Goal: Find specific page/section: Find specific page/section

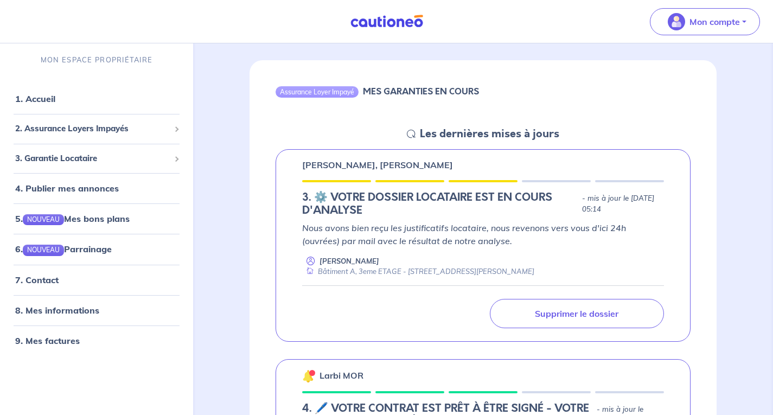
scroll to position [108, 0]
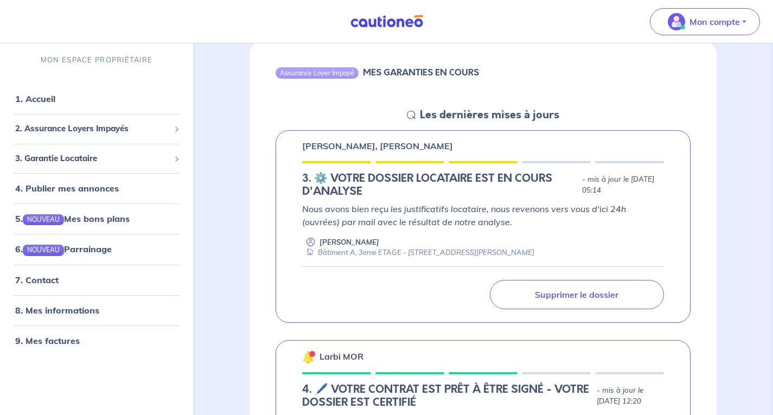
drag, startPoint x: 563, startPoint y: 177, endPoint x: 634, endPoint y: 188, distance: 71.9
click at [634, 188] on p "- mis à jour le [DATE] 05:14" at bounding box center [623, 185] width 82 height 22
click at [409, 253] on div "Bâtiment A, 3eme ETAGE - [STREET_ADDRESS][PERSON_NAME]" at bounding box center [418, 252] width 232 height 10
click at [412, 252] on div "Bâtiment A, 3eme ETAGE - [STREET_ADDRESS][PERSON_NAME]" at bounding box center [418, 252] width 232 height 10
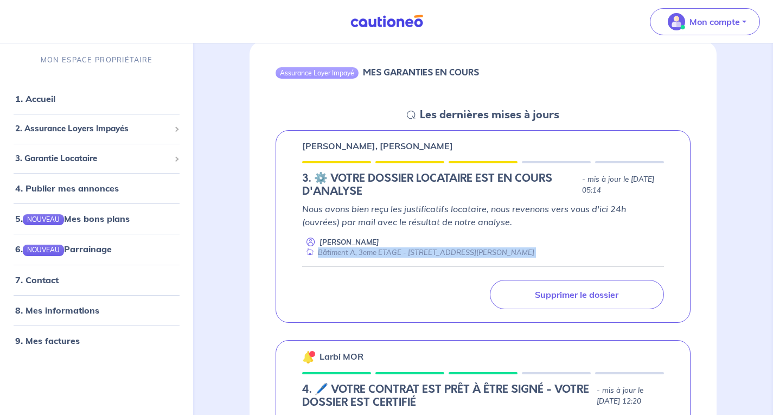
click at [412, 252] on div "Bâtiment A, 3eme ETAGE - [STREET_ADDRESS][PERSON_NAME]" at bounding box center [418, 252] width 232 height 10
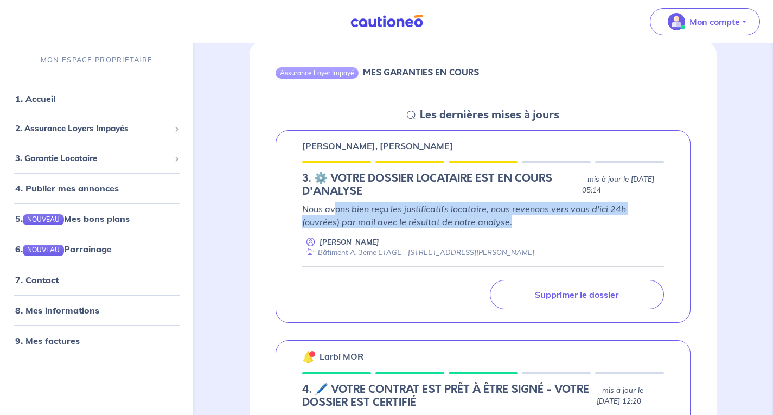
drag, startPoint x: 348, startPoint y: 211, endPoint x: 556, endPoint y: 222, distance: 208.5
click at [556, 222] on p "Nous avons bien reçu les justificatifs locataire, nous revenons vers vous d'ici…" at bounding box center [483, 215] width 362 height 26
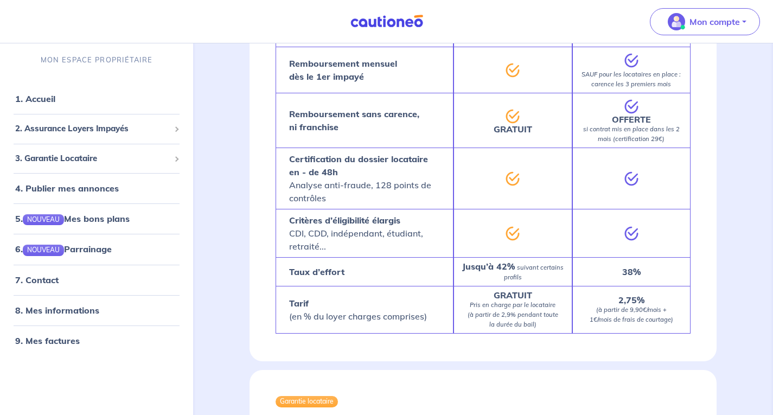
scroll to position [1356, 0]
click at [74, 338] on link "9. Mes factures" at bounding box center [46, 340] width 63 height 11
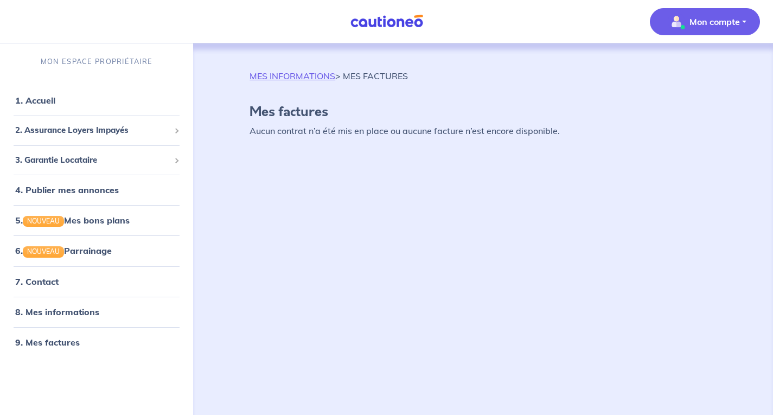
click at [402, 23] on img at bounding box center [386, 22] width 81 height 14
